Goal: Task Accomplishment & Management: Use online tool/utility

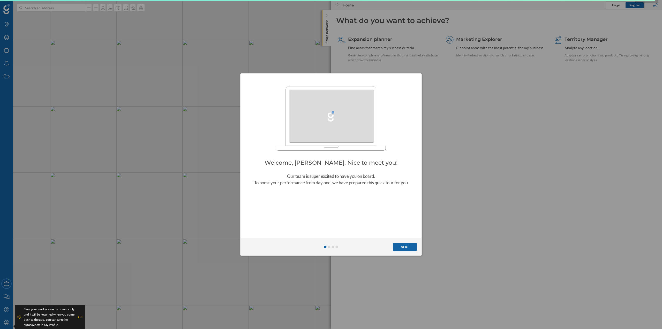
click at [403, 244] on button "Next" at bounding box center [405, 247] width 24 height 8
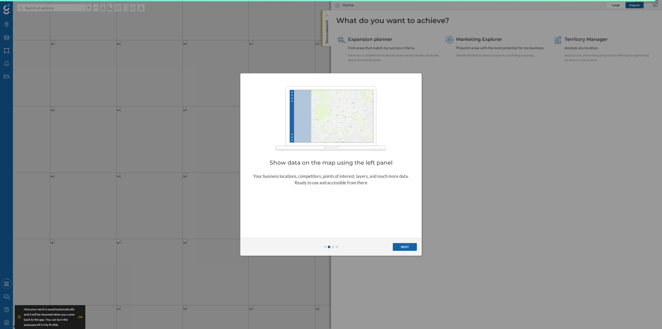
click at [403, 244] on button "Next" at bounding box center [405, 247] width 24 height 8
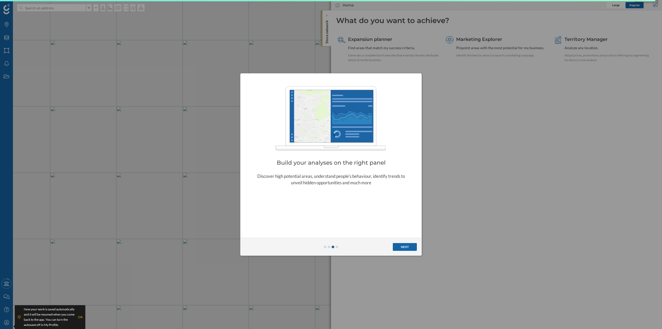
click at [403, 244] on button "Next" at bounding box center [405, 247] width 24 height 8
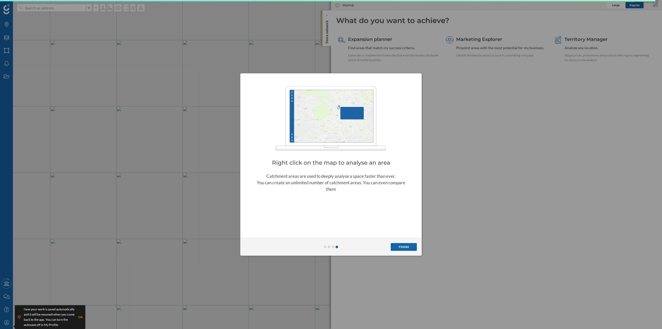
click at [403, 244] on button "Finish" at bounding box center [404, 247] width 26 height 8
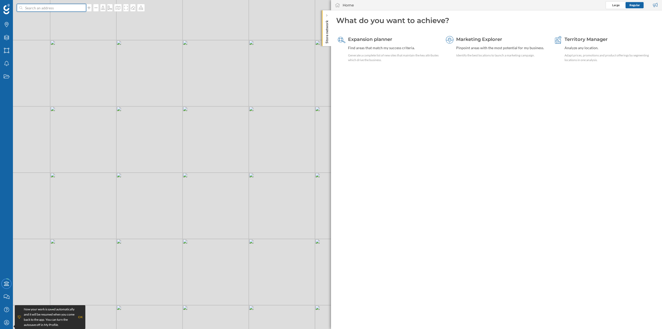
click at [66, 8] on input at bounding box center [51, 8] width 58 height 8
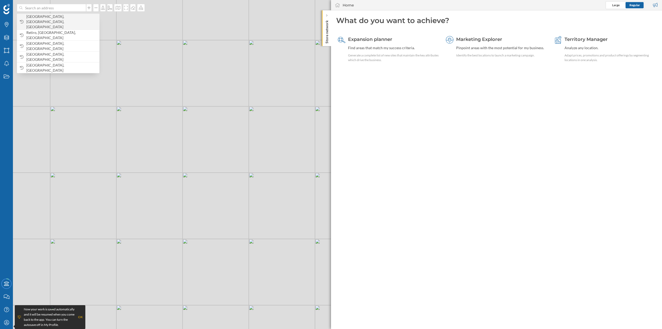
click at [45, 15] on div "[GEOGRAPHIC_DATA], [GEOGRAPHIC_DATA], [GEOGRAPHIC_DATA]" at bounding box center [58, 22] width 82 height 16
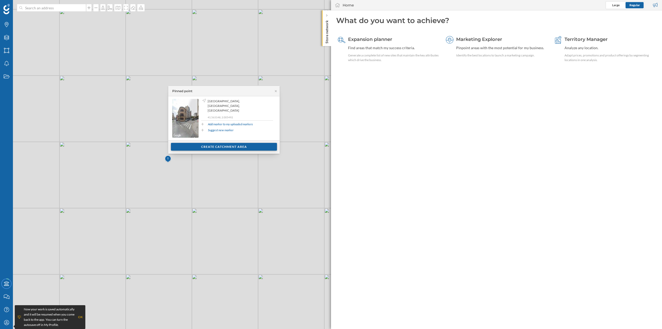
click at [221, 145] on div "Create catchment area" at bounding box center [224, 147] width 106 height 8
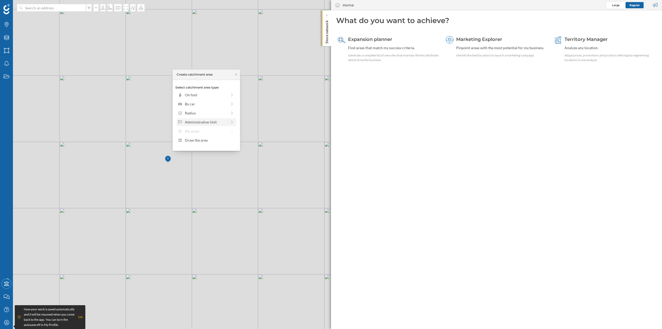
click at [200, 119] on div "Administrative Unit" at bounding box center [206, 121] width 42 height 5
click at [201, 113] on div "Municipality" at bounding box center [209, 112] width 49 height 5
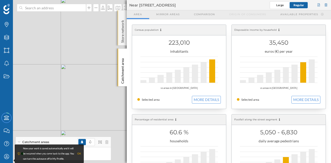
click at [123, 43] on div "Store network" at bounding box center [122, 27] width 9 height 35
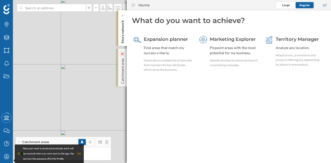
click at [123, 55] on icon at bounding box center [122, 54] width 2 height 2
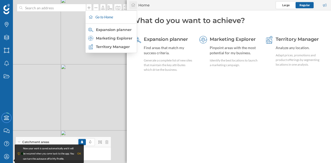
click at [136, 8] on div at bounding box center [133, 5] width 8 height 8
click at [137, 7] on div at bounding box center [133, 5] width 8 height 8
click at [115, 33] on div "Expansion planner" at bounding box center [111, 30] width 49 height 8
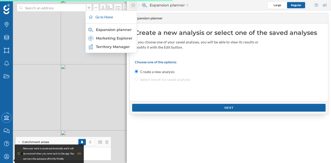
click at [130, 7] on div at bounding box center [133, 5] width 8 height 8
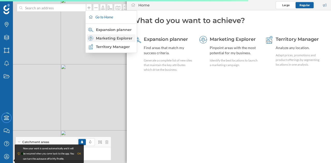
click at [108, 40] on div "Marketing Explorer" at bounding box center [110, 38] width 45 height 5
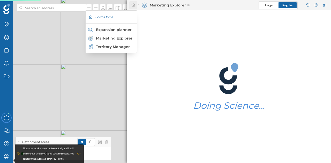
click at [131, 7] on div at bounding box center [133, 5] width 8 height 8
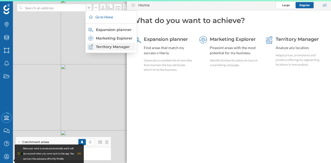
click at [113, 47] on div "Territory Manager" at bounding box center [110, 46] width 45 height 5
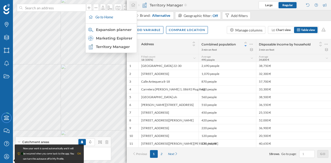
click at [131, 6] on icon at bounding box center [133, 5] width 5 height 4
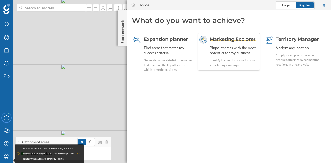
click at [249, 48] on div "Pinpoint areas with the most potential for my business." at bounding box center [234, 50] width 49 height 10
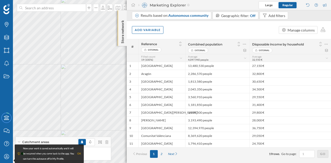
click at [120, 31] on p "Store network" at bounding box center [122, 30] width 5 height 25
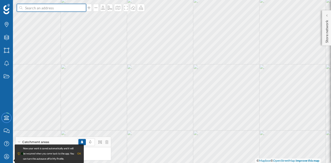
click at [64, 8] on input at bounding box center [51, 8] width 58 height 8
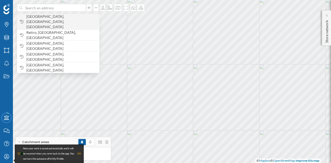
click at [48, 24] on div "[GEOGRAPHIC_DATA], [GEOGRAPHIC_DATA], [GEOGRAPHIC_DATA]" at bounding box center [58, 22] width 82 height 16
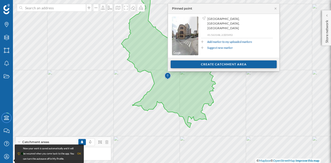
click at [203, 64] on div "Create catchment area" at bounding box center [224, 64] width 106 height 8
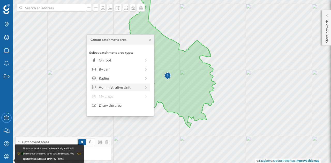
click at [119, 86] on div "Administrative Unit" at bounding box center [120, 87] width 42 height 5
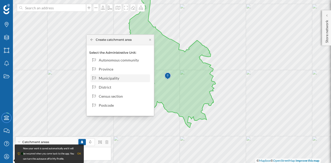
click at [113, 77] on div "Municipality" at bounding box center [123, 77] width 49 height 5
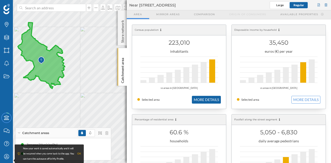
click at [207, 102] on button "MORE DETAILS" at bounding box center [206, 100] width 29 height 8
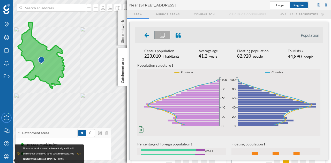
drag, startPoint x: 288, startPoint y: 57, endPoint x: 307, endPoint y: 56, distance: 18.2
click at [307, 56] on div "44,890 people" at bounding box center [301, 56] width 26 height 5
click at [305, 56] on span "people" at bounding box center [308, 57] width 10 height 4
drag, startPoint x: 288, startPoint y: 57, endPoint x: 314, endPoint y: 57, distance: 25.8
click at [314, 57] on div "Census population 223,010 inhabitants Average age 41.2 years Floating populatio…" at bounding box center [229, 54] width 188 height 12
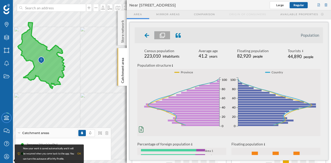
click at [310, 58] on span "people" at bounding box center [308, 57] width 10 height 4
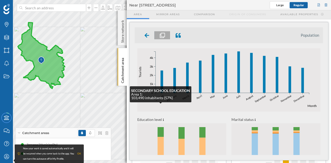
scroll to position [145, 0]
